Goal: Task Accomplishment & Management: Manage account settings

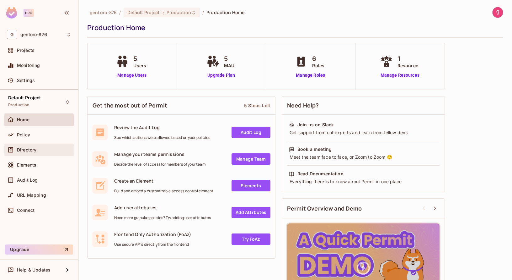
click at [27, 149] on span "Directory" at bounding box center [26, 149] width 19 height 5
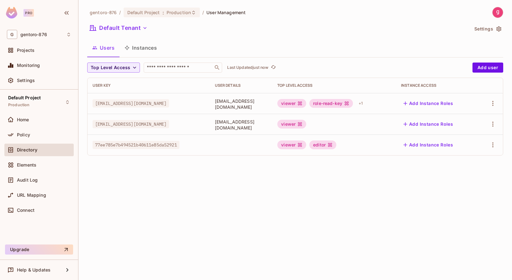
click at [107, 47] on button "Users" at bounding box center [103, 48] width 32 height 16
click at [485, 68] on button "Add user" at bounding box center [488, 67] width 31 height 10
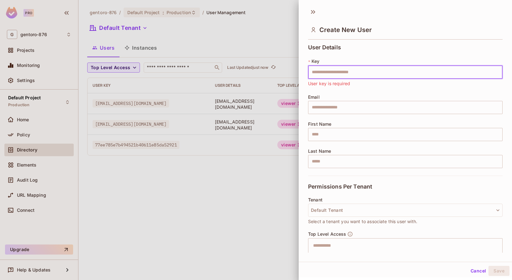
paste input "**********"
type input "**********"
click at [342, 109] on input "text" at bounding box center [405, 107] width 195 height 13
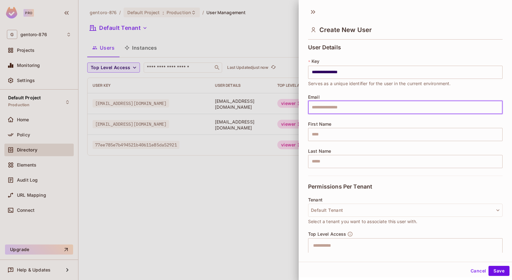
paste input "**********"
type input "**********"
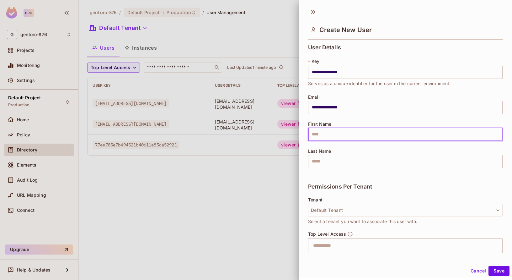
click at [343, 134] on input "text" at bounding box center [405, 134] width 195 height 13
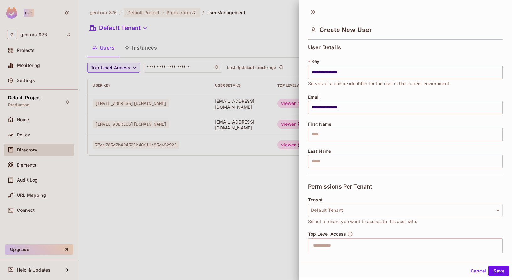
click at [456, 194] on div "Permissions Per Tenant" at bounding box center [405, 187] width 195 height 22
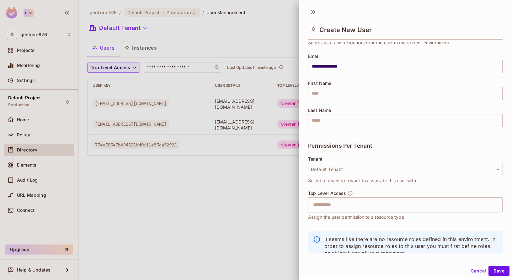
scroll to position [44, 0]
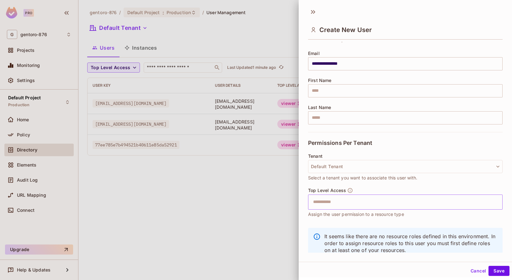
click at [485, 203] on div "​" at bounding box center [405, 201] width 195 height 15
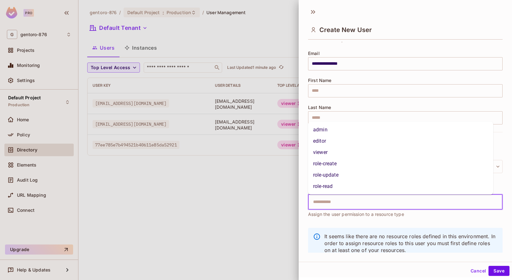
click at [328, 184] on li "role-read" at bounding box center [400, 186] width 185 height 11
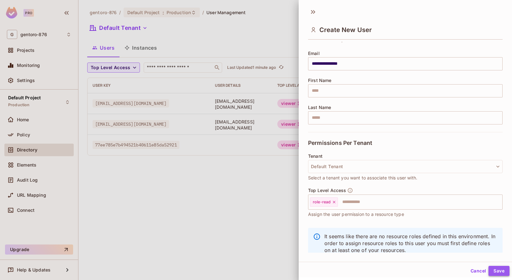
click at [495, 270] on button "Save" at bounding box center [499, 271] width 21 height 10
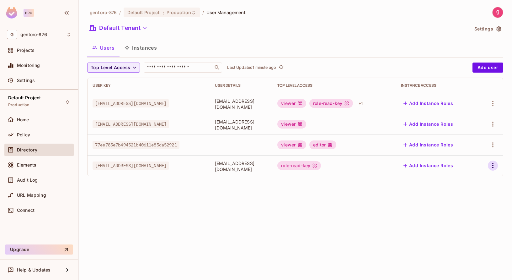
click at [494, 164] on icon "button" at bounding box center [494, 166] width 8 height 8
click at [465, 180] on span "Edit" at bounding box center [460, 180] width 12 height 10
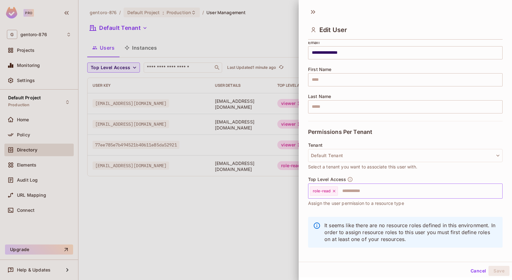
scroll to position [54, 0]
click at [356, 189] on input "text" at bounding box center [415, 191] width 152 height 13
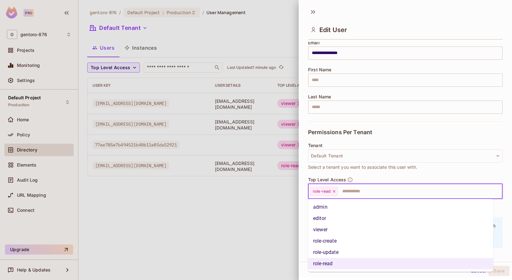
click at [338, 228] on li "viewer" at bounding box center [400, 229] width 185 height 11
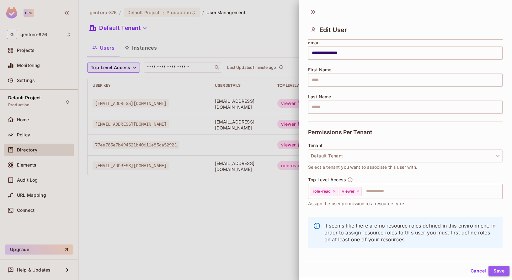
click at [494, 269] on button "Save" at bounding box center [499, 271] width 21 height 10
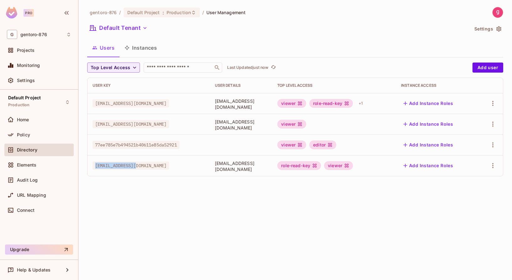
drag, startPoint x: 150, startPoint y: 167, endPoint x: 94, endPoint y: 165, distance: 56.6
click at [94, 165] on div "[EMAIL_ADDRESS][DOMAIN_NAME]" at bounding box center [149, 165] width 112 height 6
copy span "[EMAIL_ADDRESS][DOMAIN_NAME]"
click at [25, 134] on span "Policy" at bounding box center [23, 134] width 13 height 5
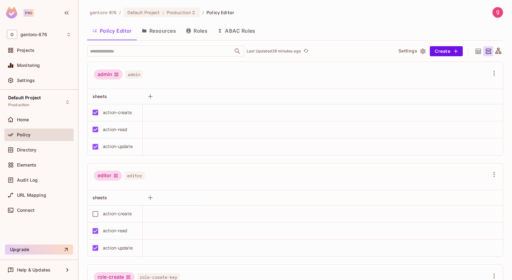
click at [493, 12] on img at bounding box center [498, 12] width 10 height 10
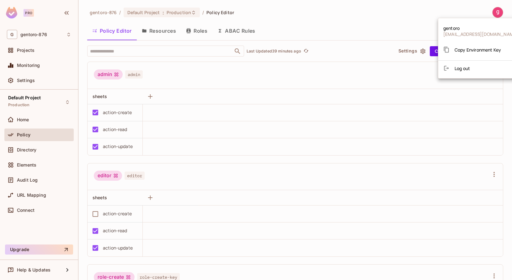
click at [398, 23] on div at bounding box center [256, 140] width 512 height 280
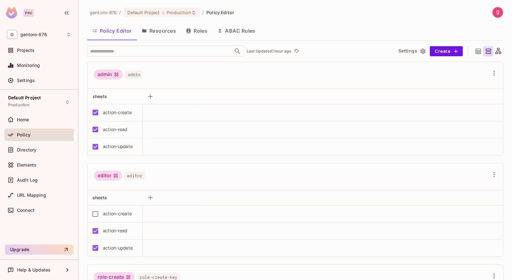
click at [494, 14] on img at bounding box center [498, 12] width 10 height 10
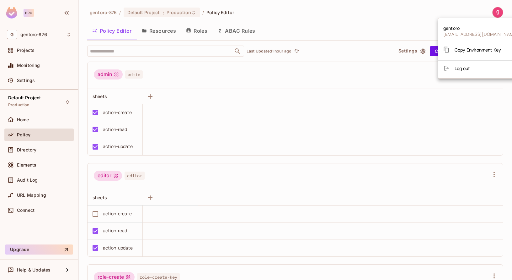
click at [465, 69] on span "Log out" at bounding box center [462, 68] width 15 height 6
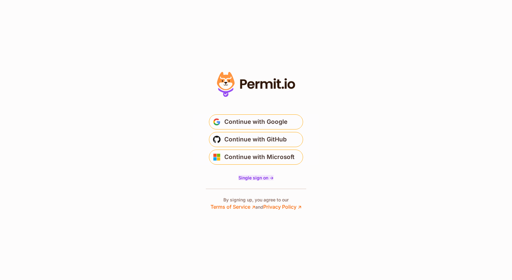
click at [252, 177] on span "Single sign on ->" at bounding box center [256, 177] width 35 height 5
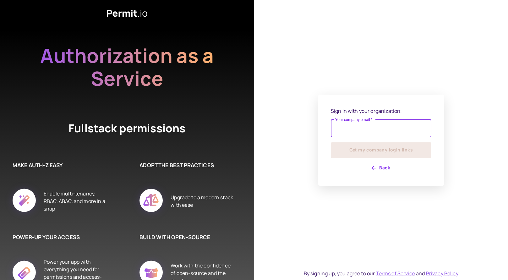
click at [379, 126] on input "Your company email   *" at bounding box center [381, 129] width 100 height 18
type input "**********"
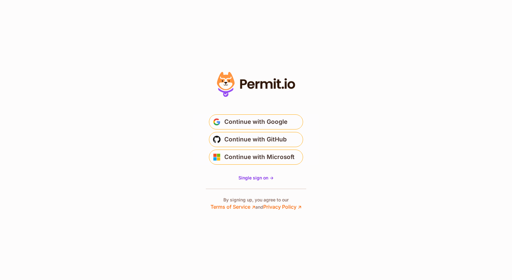
click at [246, 199] on p "By signing up, you agree to our Terms of Service ↗ and Privacy Policy ↗" at bounding box center [256, 204] width 91 height 14
click at [255, 122] on span "Continue with Google" at bounding box center [256, 122] width 63 height 10
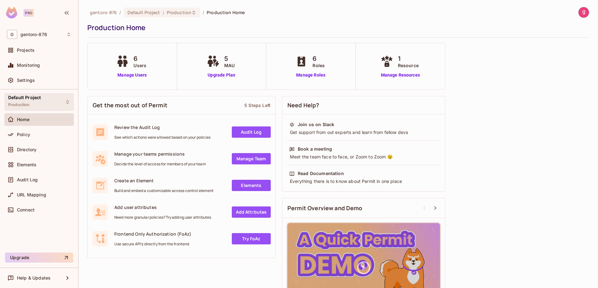
click at [22, 98] on span "Default Project" at bounding box center [24, 97] width 33 height 5
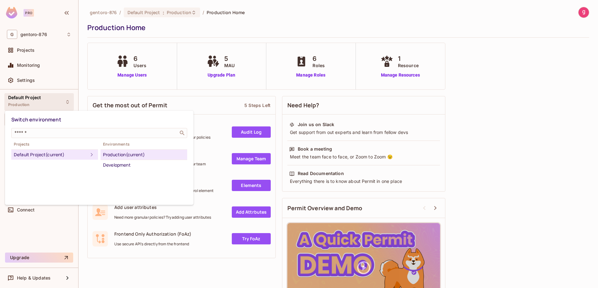
click at [35, 153] on div "Default Project (current)" at bounding box center [51, 155] width 74 height 8
click at [63, 67] on div at bounding box center [299, 144] width 598 height 288
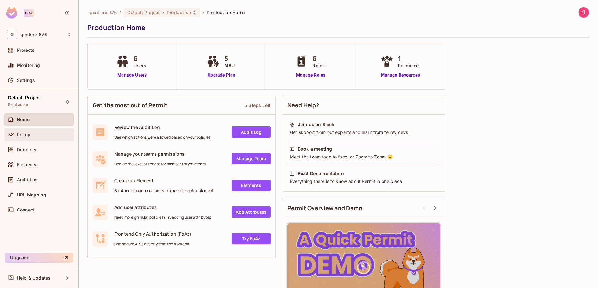
click at [25, 134] on span "Policy" at bounding box center [23, 134] width 13 height 5
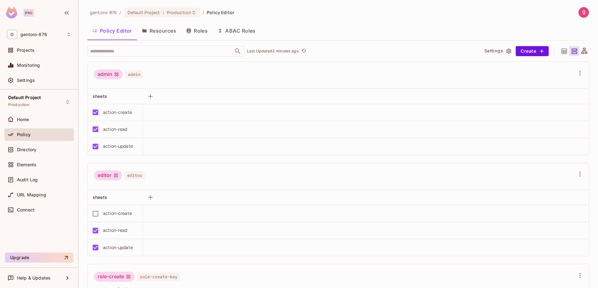
click at [196, 30] on button "Roles" at bounding box center [196, 31] width 31 height 16
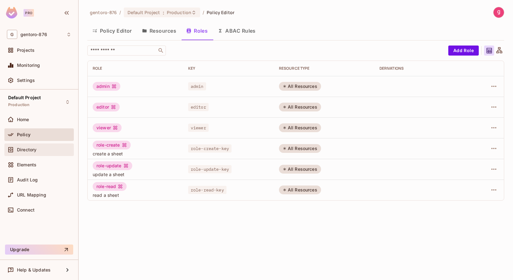
click at [27, 147] on span "Directory" at bounding box center [26, 149] width 19 height 5
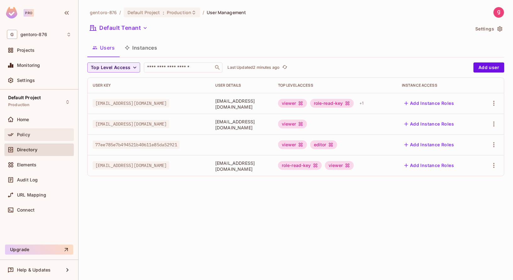
click at [18, 133] on span "Policy" at bounding box center [23, 134] width 13 height 5
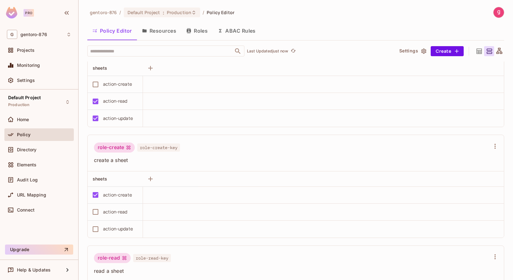
scroll to position [131, 0]
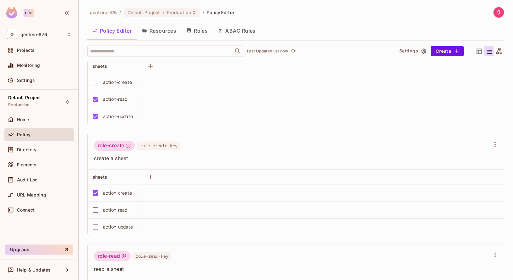
click at [155, 31] on button "Resources" at bounding box center [159, 31] width 44 height 16
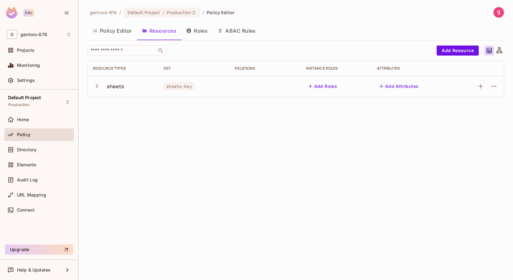
click at [96, 86] on icon "button" at bounding box center [97, 86] width 8 height 8
click at [114, 89] on div "sheets" at bounding box center [116, 86] width 18 height 7
click at [157, 30] on button "Resources" at bounding box center [159, 31] width 44 height 16
click at [493, 86] on icon "button" at bounding box center [493, 86] width 5 height 1
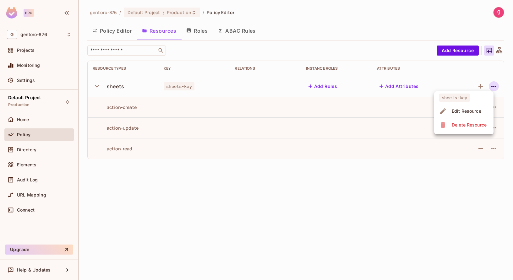
click at [474, 111] on div "Edit Resource" at bounding box center [467, 111] width 30 height 6
click at [492, 86] on icon "button" at bounding box center [493, 86] width 5 height 1
click at [471, 110] on div "Edit Resource" at bounding box center [467, 111] width 30 height 6
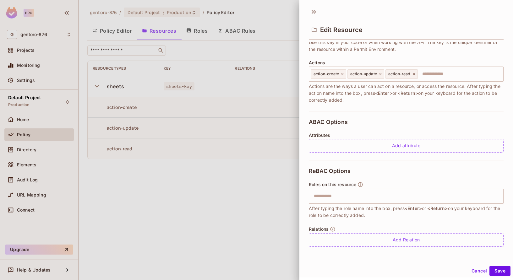
scroll to position [65, 0]
click at [147, 230] on div at bounding box center [256, 140] width 513 height 280
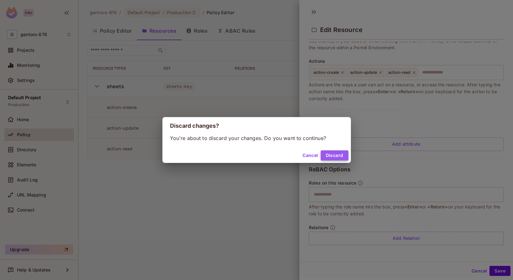
click at [334, 155] on button "Discard" at bounding box center [335, 155] width 28 height 10
